Goal: Transaction & Acquisition: Purchase product/service

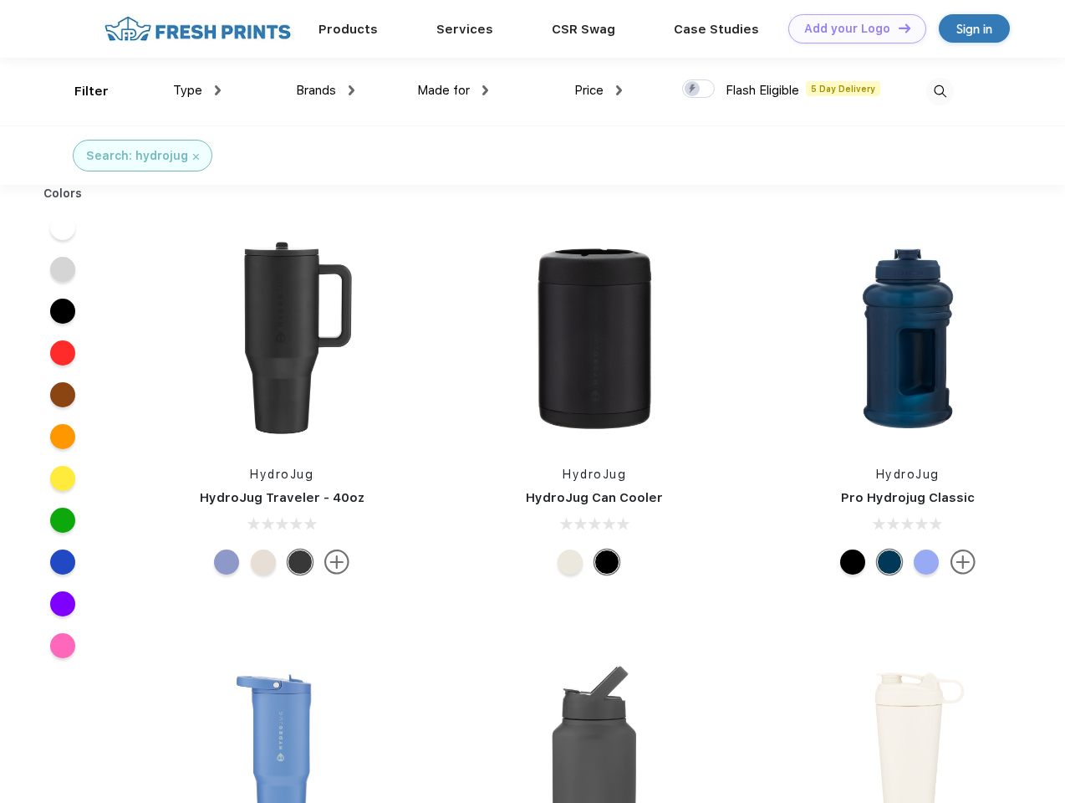
click at [851, 28] on link "Add your Logo Design Tool" at bounding box center [858, 28] width 138 height 29
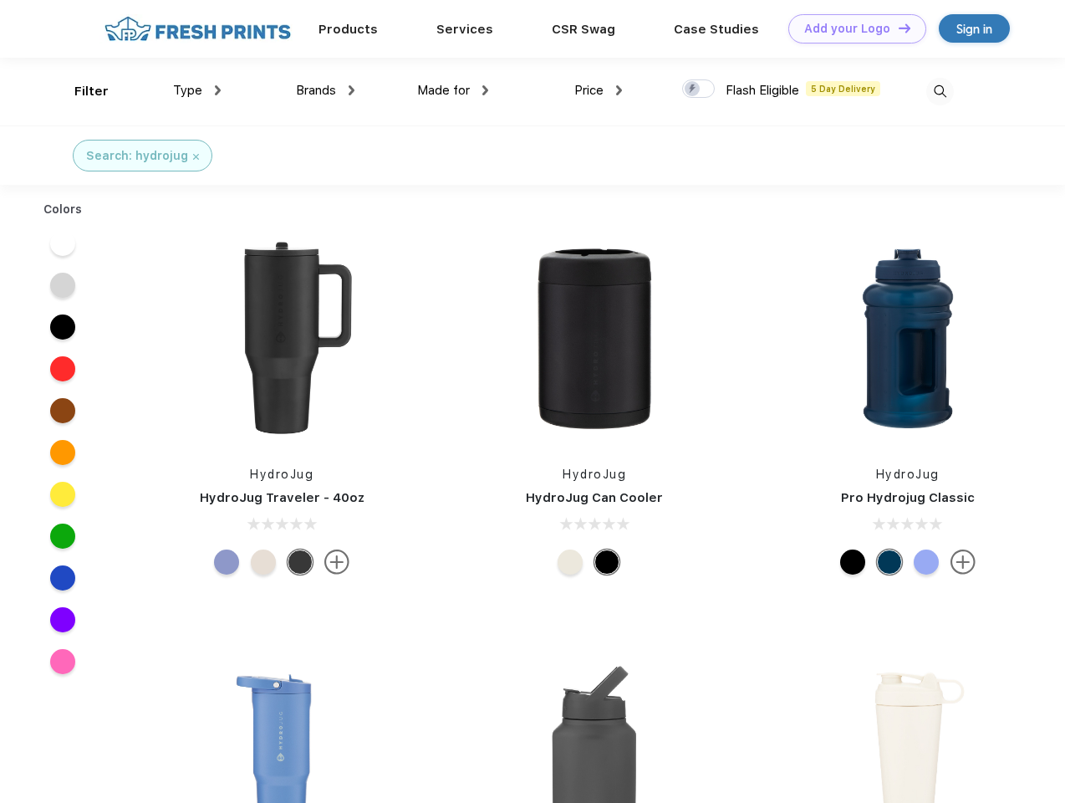
click at [0, 0] on div "Design Tool" at bounding box center [0, 0] width 0 height 0
click at [897, 28] on link "Add your Logo Design Tool" at bounding box center [858, 28] width 138 height 29
click at [80, 91] on div "Filter" at bounding box center [91, 91] width 34 height 19
click at [197, 90] on span "Type" at bounding box center [187, 90] width 29 height 15
click at [325, 90] on span "Brands" at bounding box center [316, 90] width 40 height 15
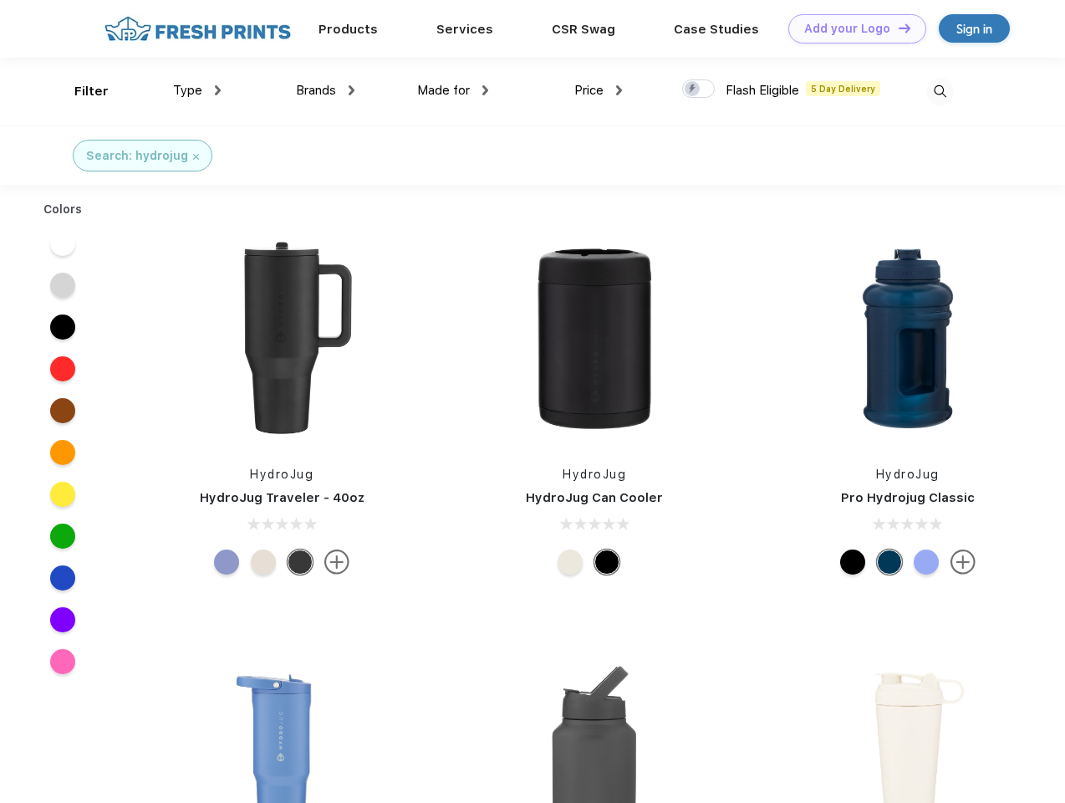
click at [453, 90] on span "Made for" at bounding box center [443, 90] width 53 height 15
click at [599, 90] on span "Price" at bounding box center [588, 90] width 29 height 15
click at [699, 89] on div at bounding box center [698, 88] width 33 height 18
click at [693, 89] on input "checkbox" at bounding box center [687, 84] width 11 height 11
click at [940, 91] on img at bounding box center [940, 92] width 28 height 28
